Goal: Book appointment/travel/reservation

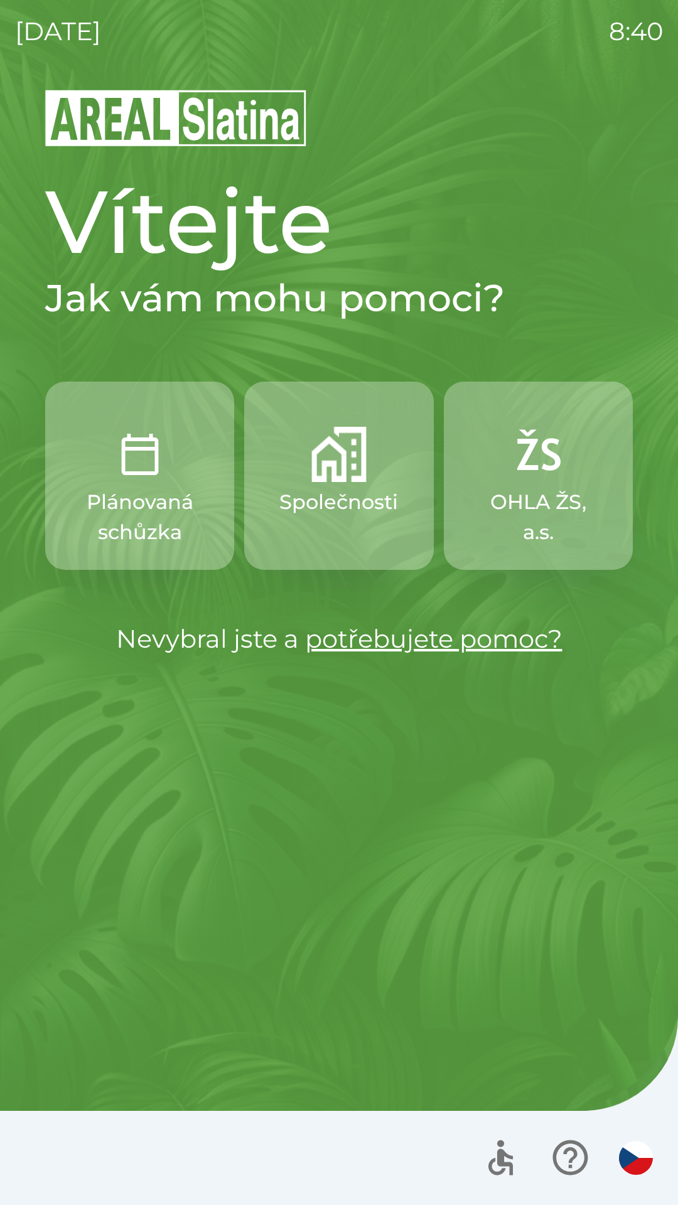
click at [345, 488] on p "Společnosti" at bounding box center [338, 502] width 119 height 30
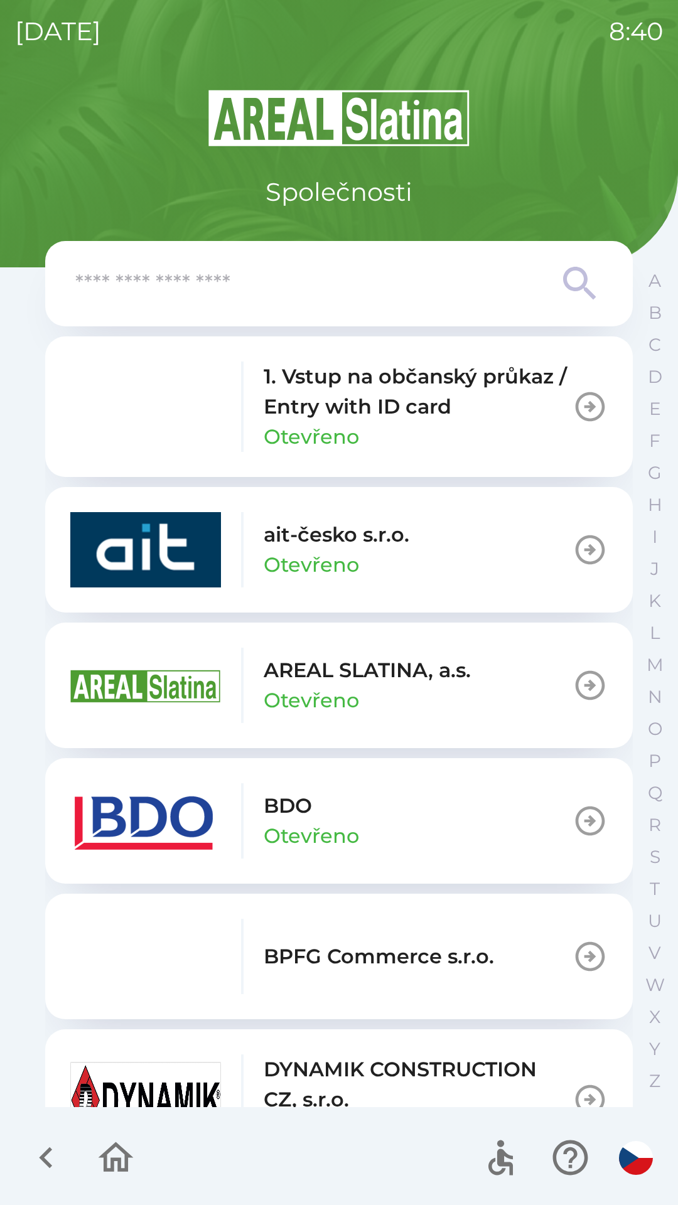
click at [371, 400] on p "1. Vstup na občanský průkaz / Entry with ID card" at bounding box center [418, 391] width 309 height 60
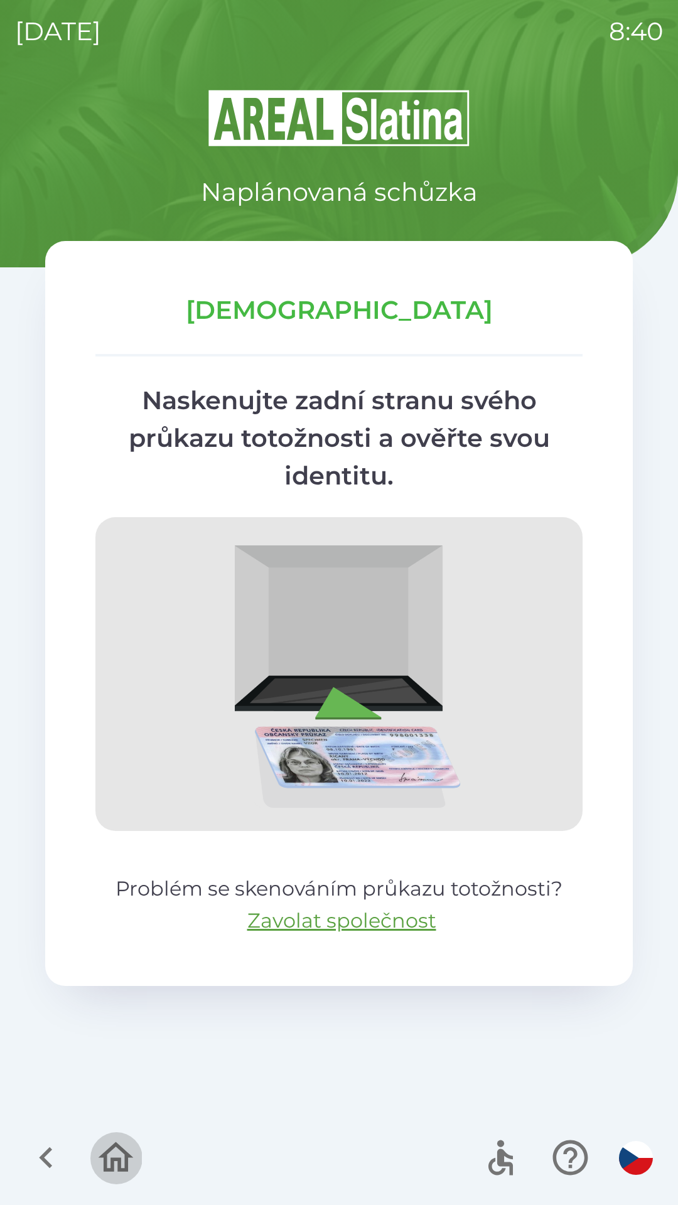
click at [122, 1163] on icon "button" at bounding box center [116, 1157] width 42 height 42
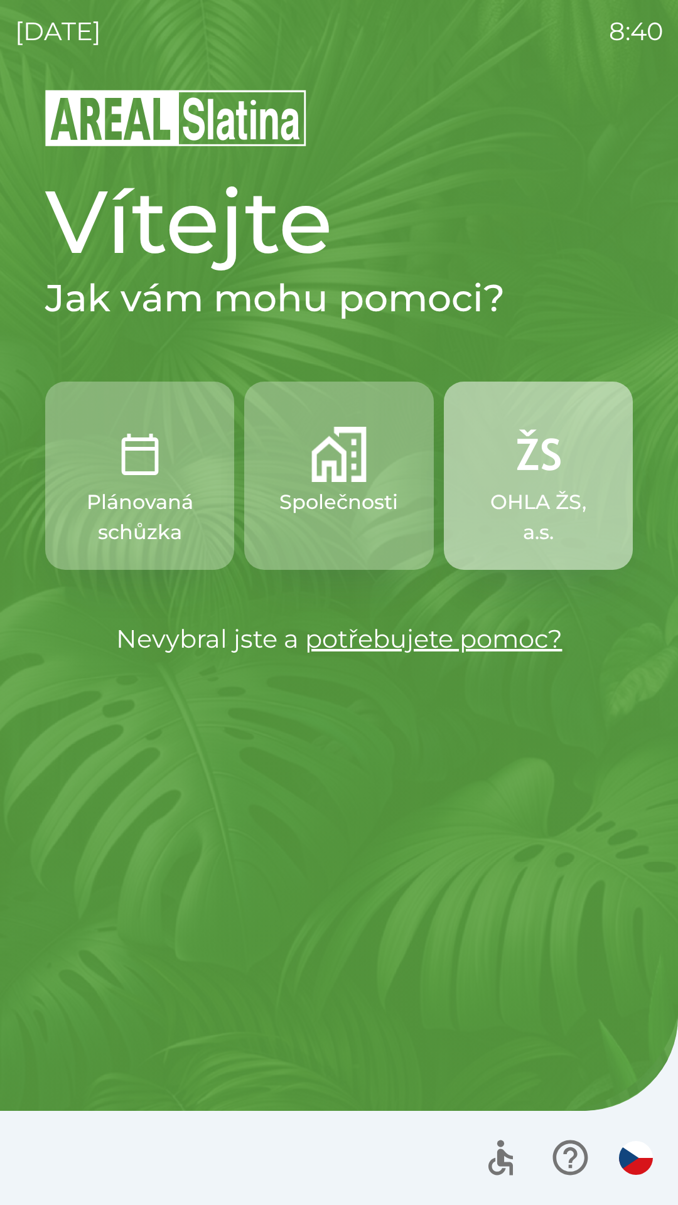
click at [562, 474] on img "button" at bounding box center [537, 454] width 55 height 55
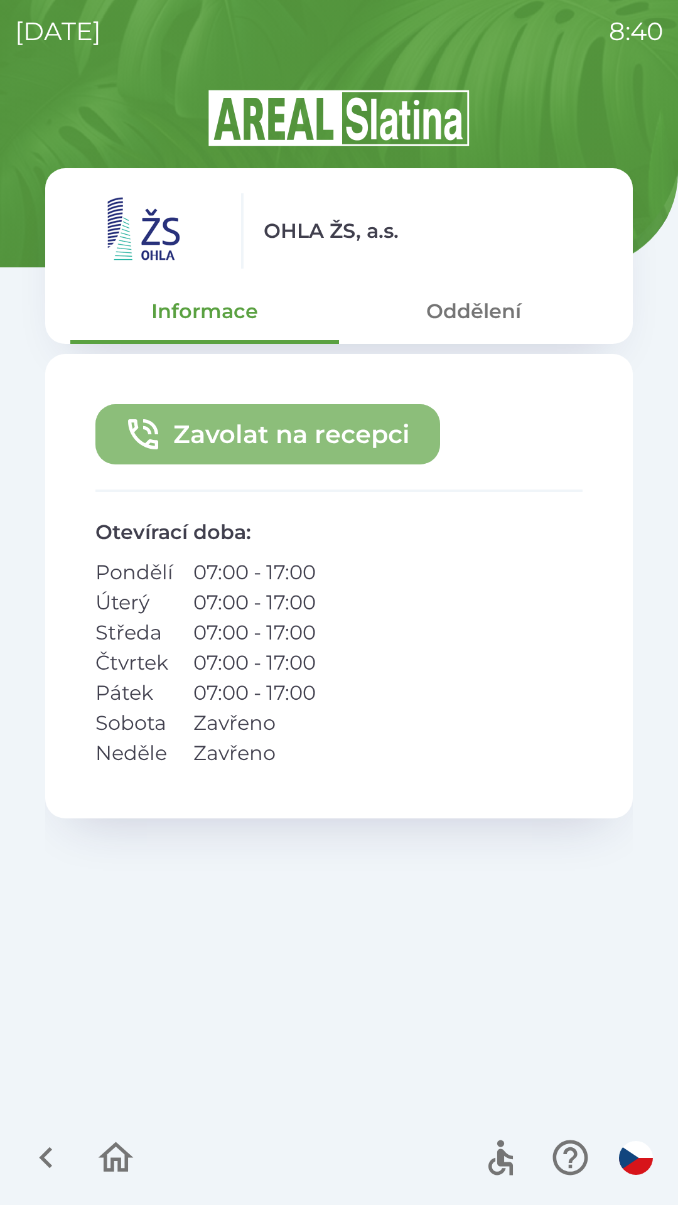
click at [307, 435] on button "Zavolat na recepci" at bounding box center [267, 434] width 345 height 60
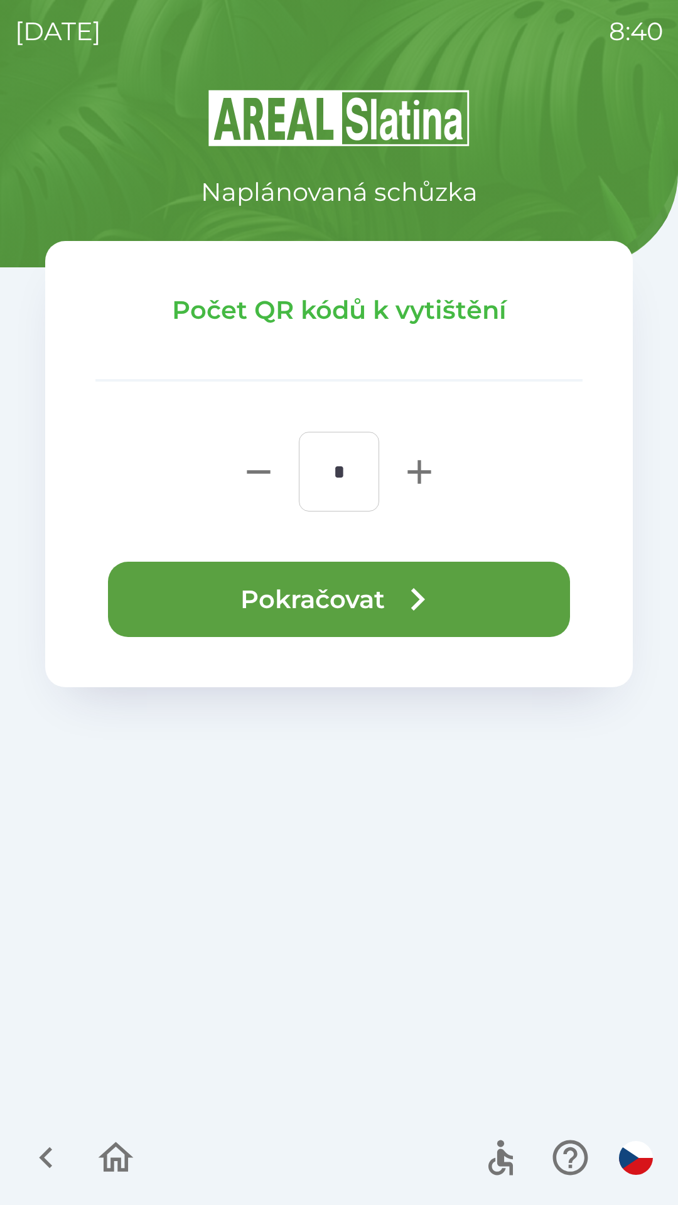
click at [304, 565] on button "Pokračovat" at bounding box center [339, 599] width 462 height 75
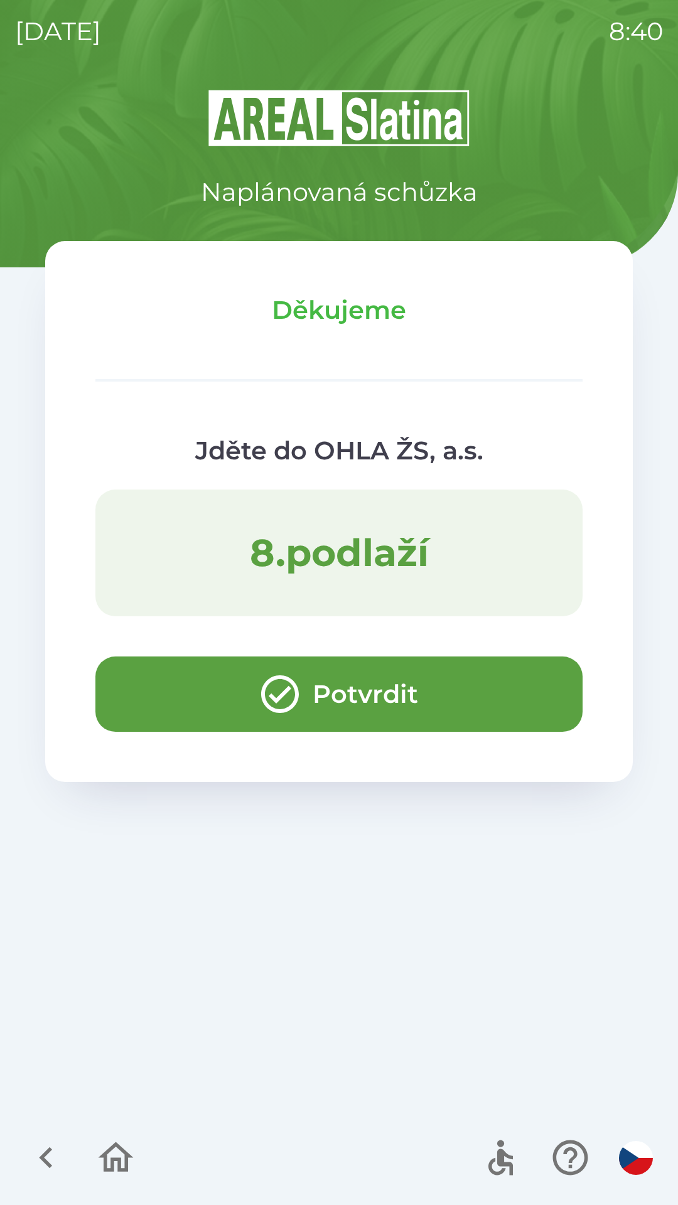
click at [377, 691] on button "Potvrdit" at bounding box center [338, 693] width 487 height 75
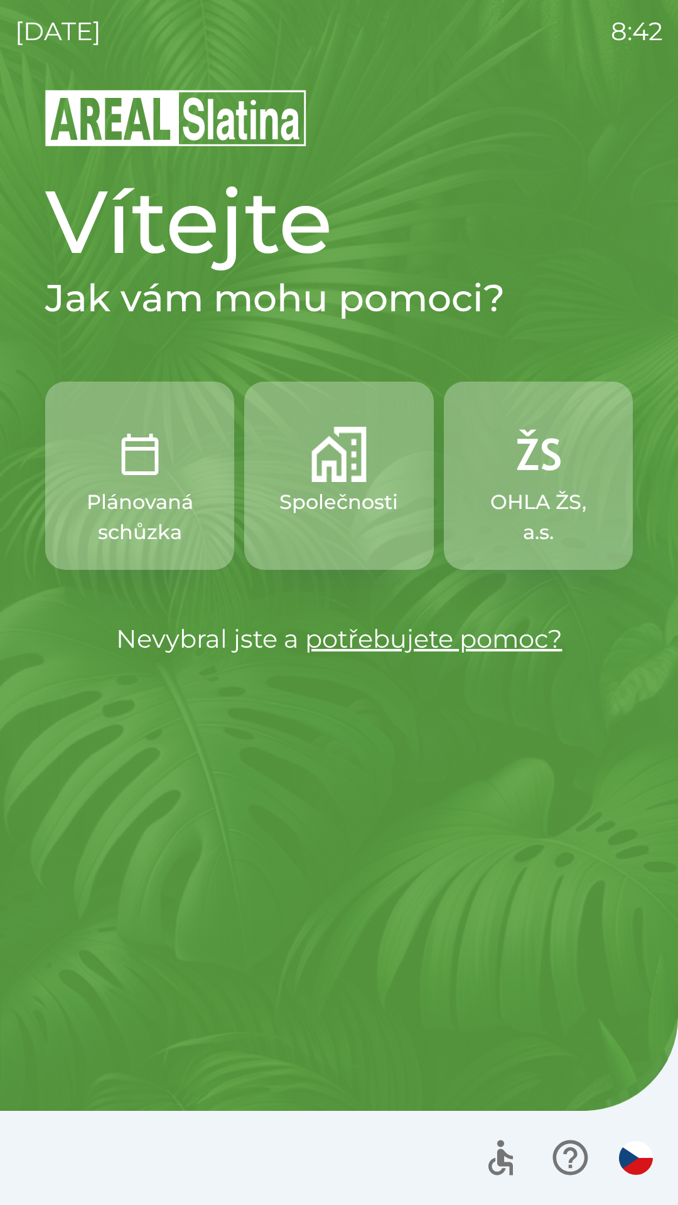
click at [5, 838] on div "[DATE] 8:42 Vítejte Jak vám mohu pomoci? Plánovaná schůzka Společnosti OHLA ŽS,…" at bounding box center [339, 602] width 678 height 1205
click at [334, 505] on p "Společnosti" at bounding box center [338, 502] width 119 height 30
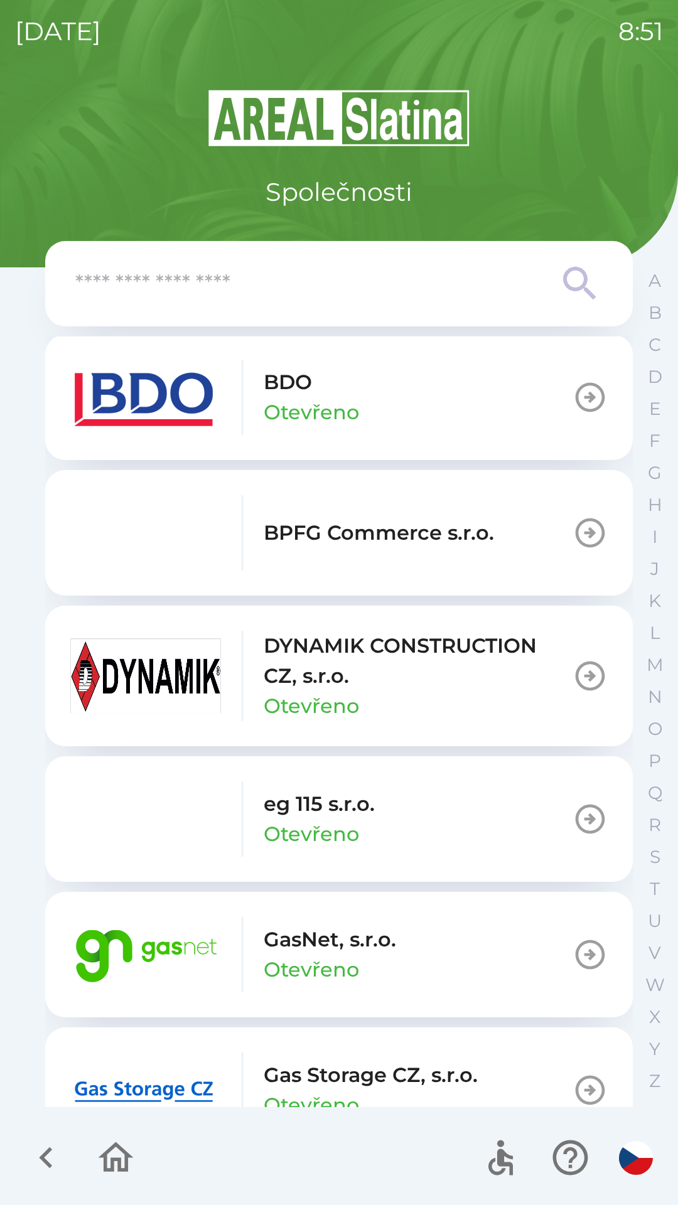
scroll to position [424, 0]
click at [381, 956] on div "GasNet, s.r.o. Otevřeno" at bounding box center [330, 954] width 132 height 60
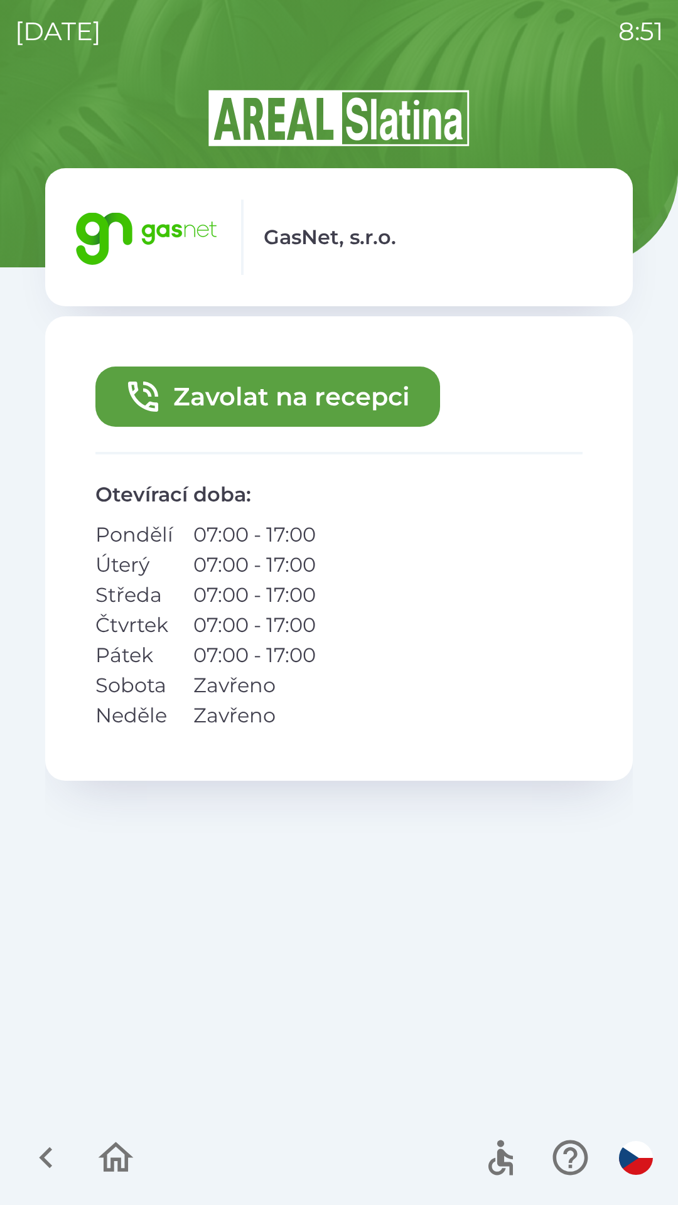
click at [305, 398] on button "Zavolat na recepci" at bounding box center [267, 396] width 345 height 60
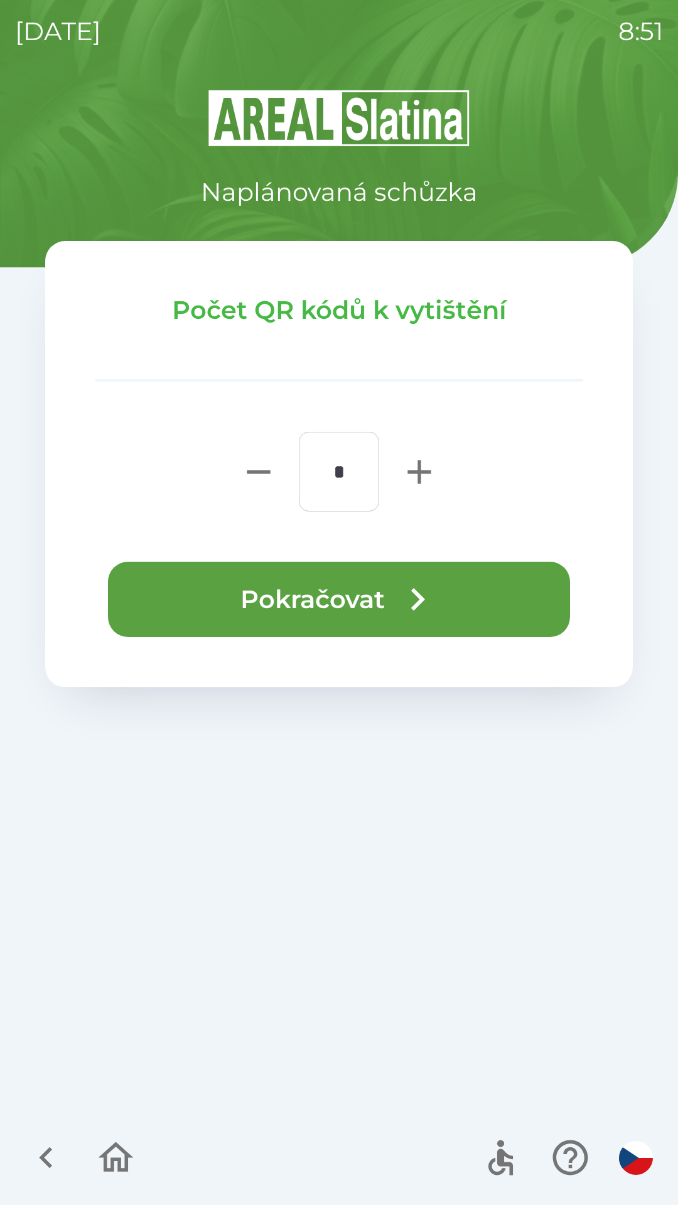
click at [355, 600] on button "Pokračovat" at bounding box center [339, 599] width 462 height 75
